Goal: Navigation & Orientation: Find specific page/section

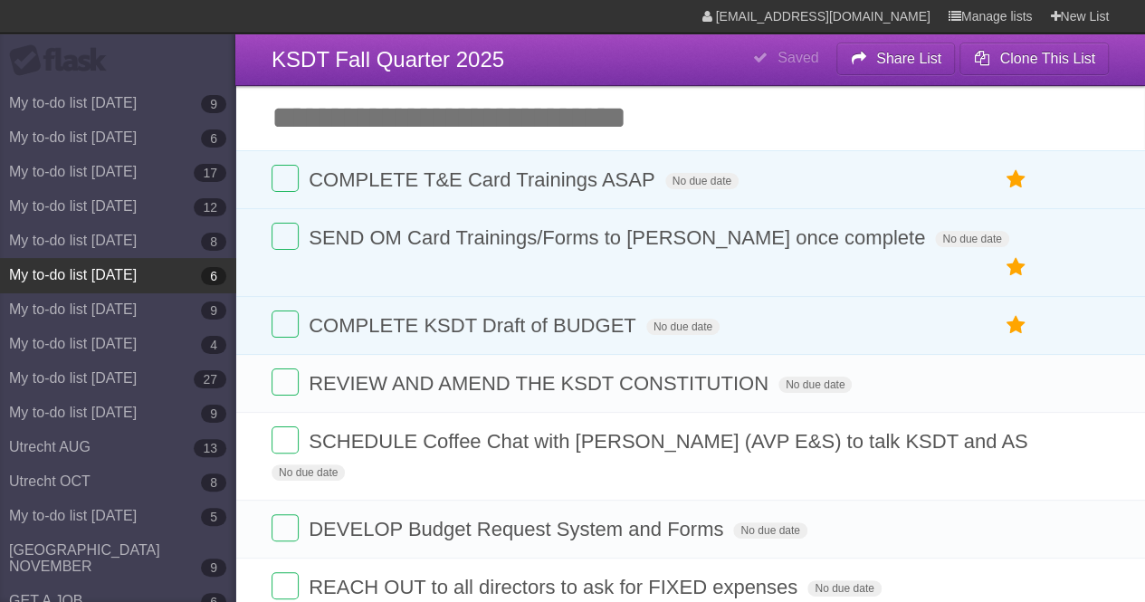
scroll to position [445, 0]
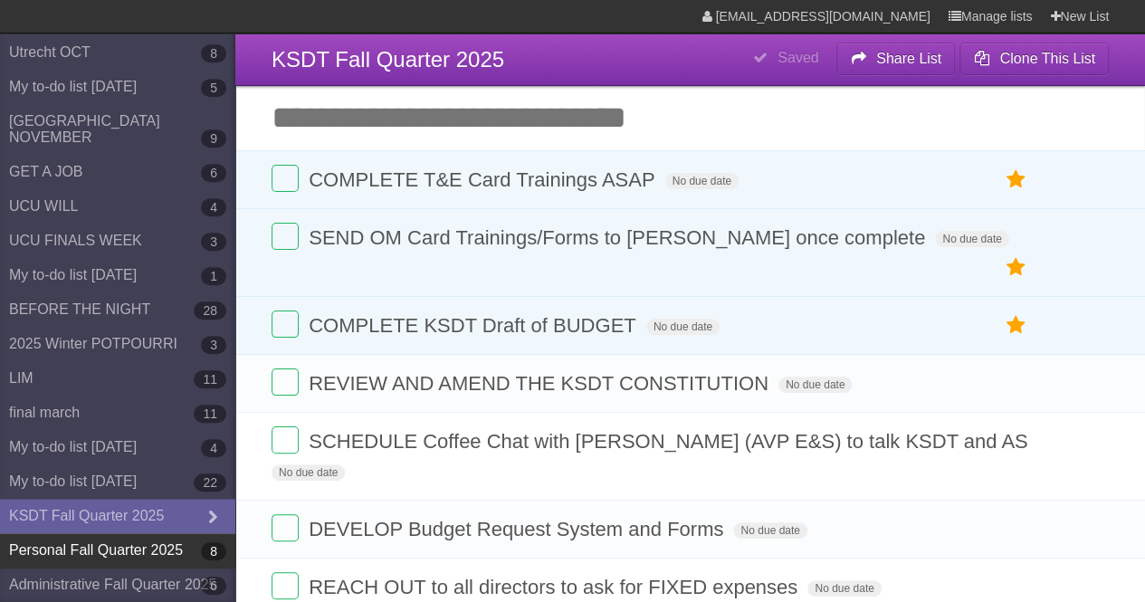
click at [118, 542] on link "Personal Fall Quarter 2025 8" at bounding box center [117, 550] width 235 height 34
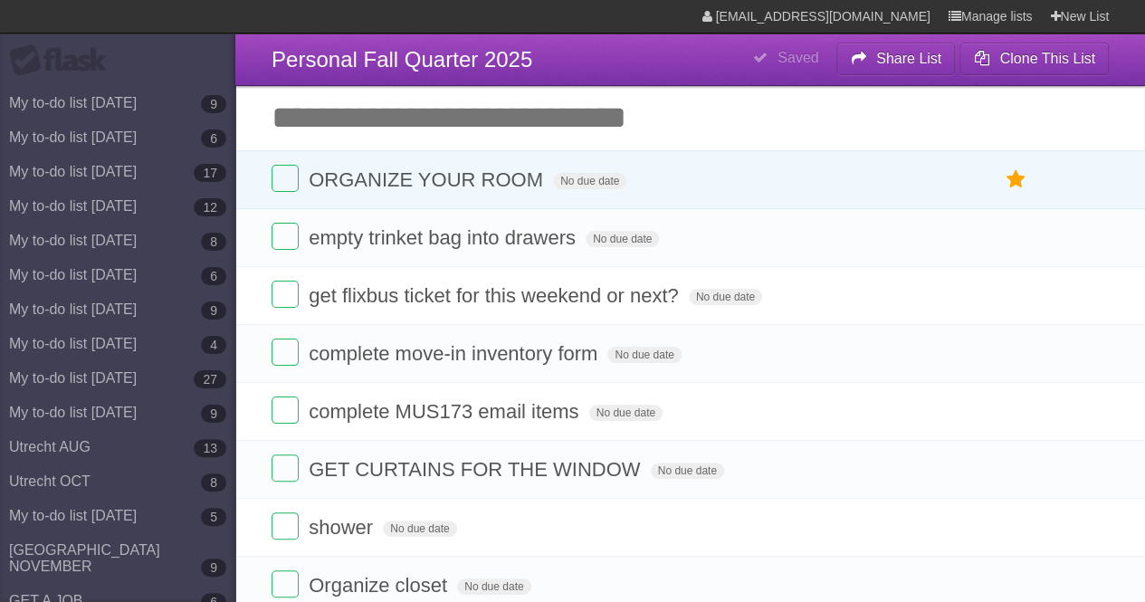
scroll to position [445, 0]
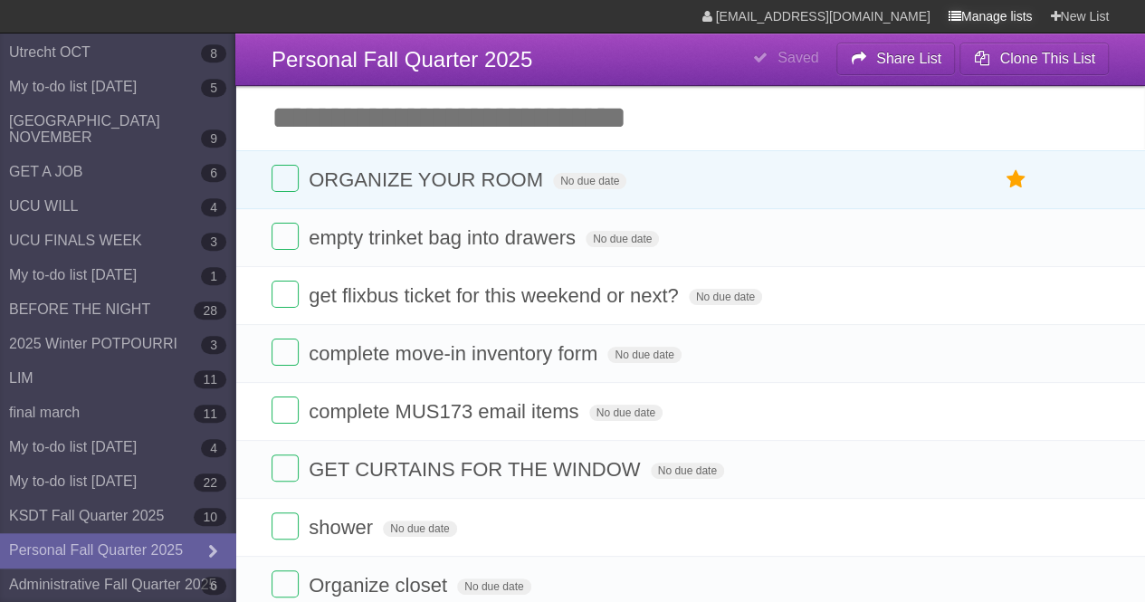
click at [998, 16] on link "Manage lists" at bounding box center [990, 16] width 84 height 33
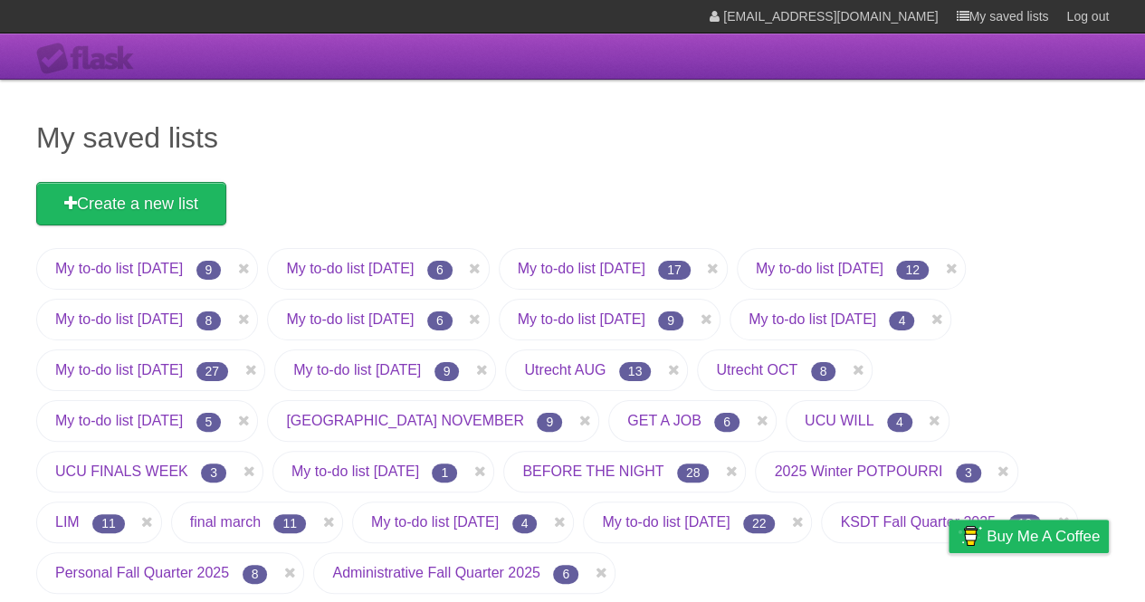
scroll to position [76, 0]
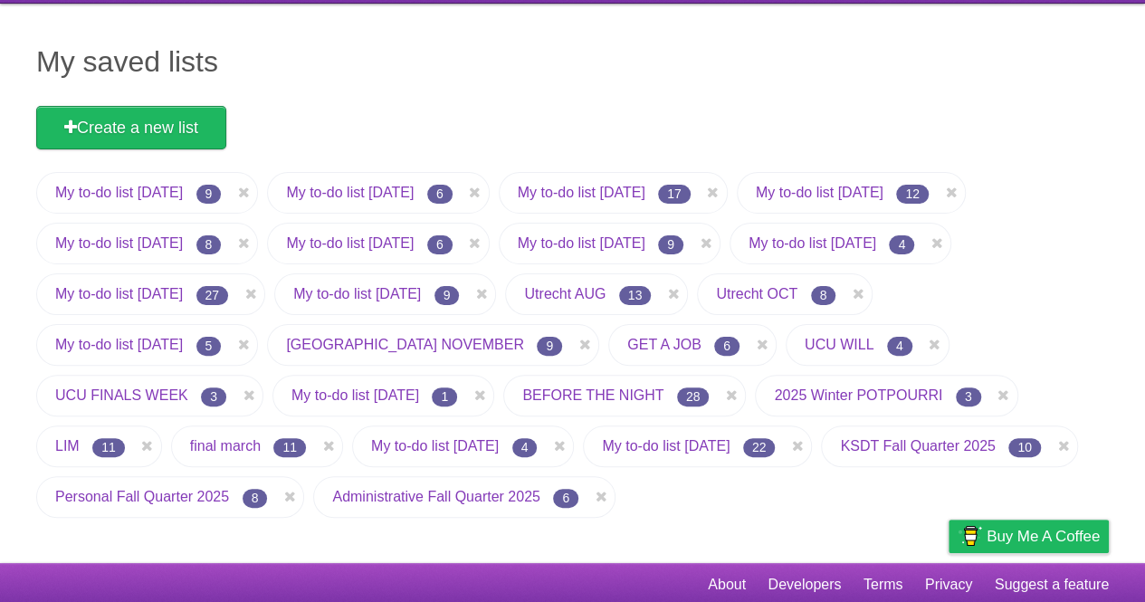
click at [929, 477] on ul "My to-do list [DATE] 9 My to-do list [DATE] 6 My to-do list [DATE] 17 My to-do …" at bounding box center [572, 349] width 1072 height 355
click at [539, 493] on link "Administrative Fall Quarter 2025" at bounding box center [435, 496] width 207 height 15
